Goal: Transaction & Acquisition: Obtain resource

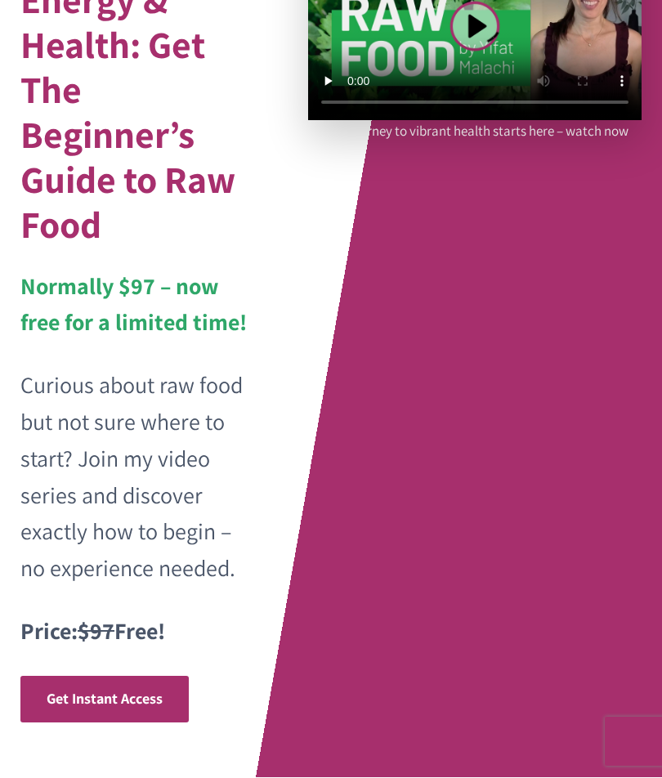
scroll to position [240, 0]
click at [150, 696] on span "Get Instant Access" at bounding box center [105, 698] width 116 height 19
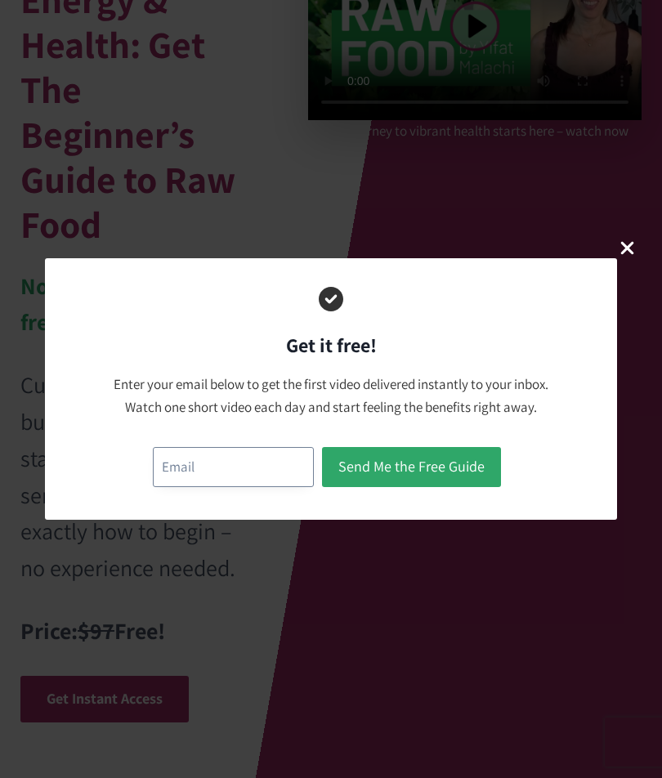
click at [253, 466] on input "email" at bounding box center [233, 467] width 161 height 40
type input "8184483850"
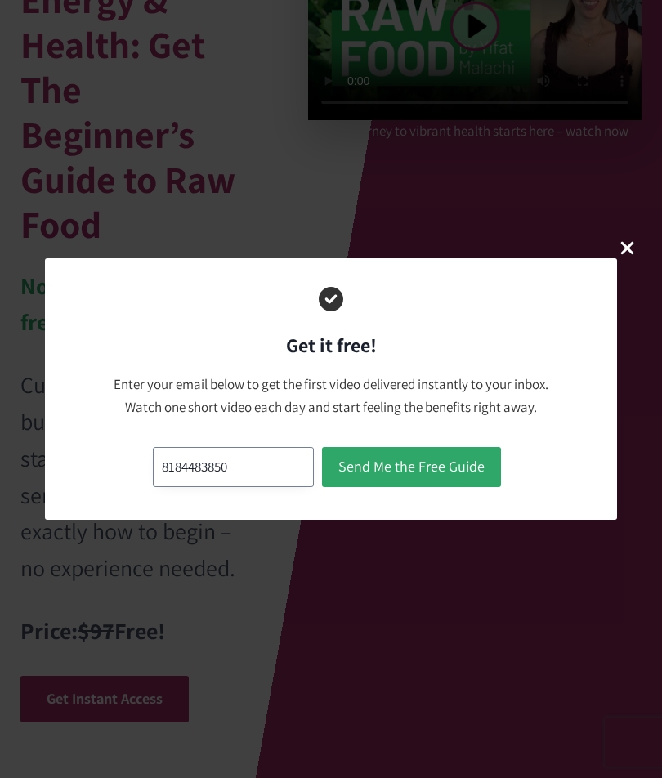
click at [274, 465] on input "8184483850" at bounding box center [233, 467] width 161 height 40
type input "8"
type input "[EMAIL_ADDRESS][DOMAIN_NAME]"
click at [475, 463] on button "Send Me the Free Guide" at bounding box center [411, 467] width 179 height 40
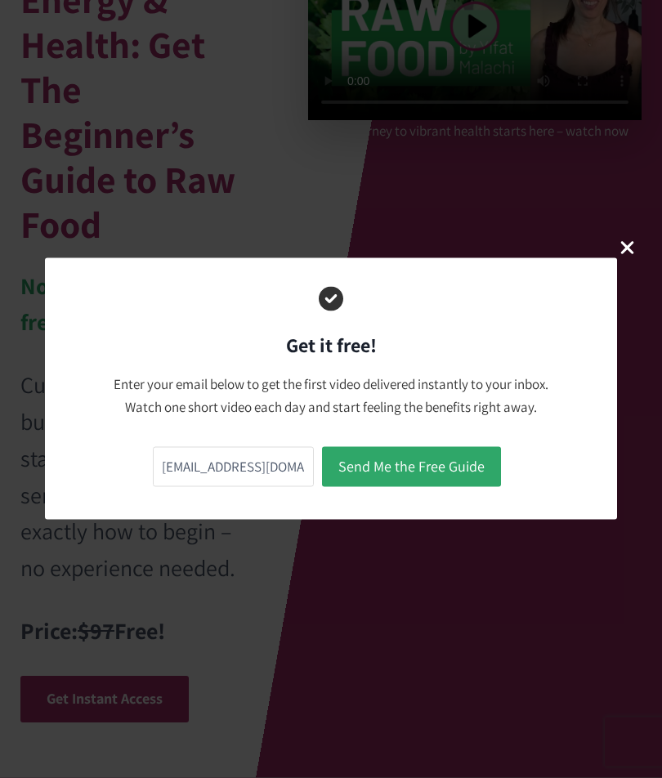
scroll to position [240, 0]
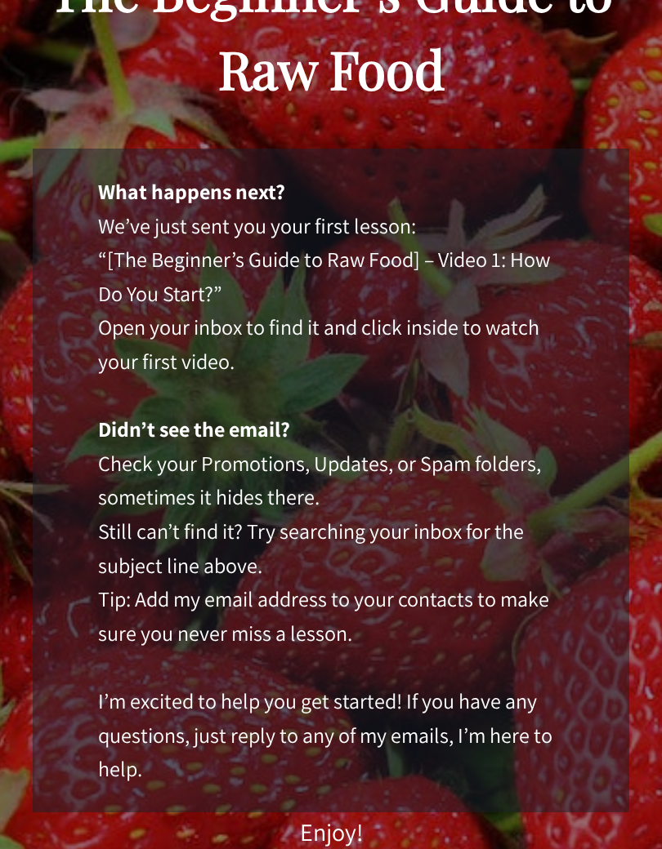
scroll to position [324, 0]
